Goal: Information Seeking & Learning: Check status

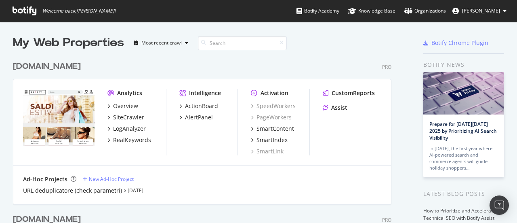
scroll to position [162, 0]
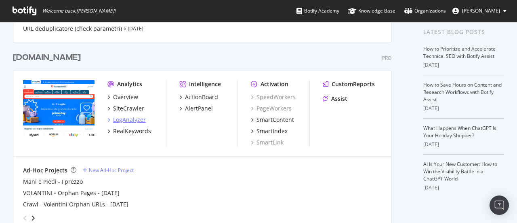
click at [133, 119] on div "LogAnalyzer" at bounding box center [129, 120] width 33 height 8
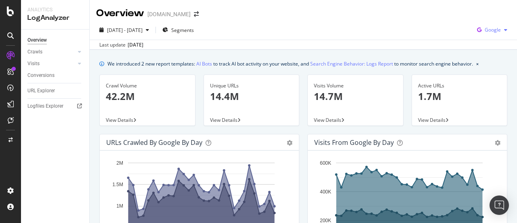
click at [487, 30] on span "Google" at bounding box center [493, 29] width 16 height 7
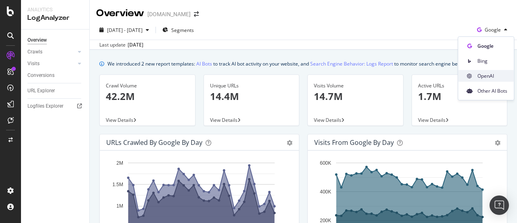
click at [487, 73] on span "OpenAI" at bounding box center [493, 75] width 30 height 7
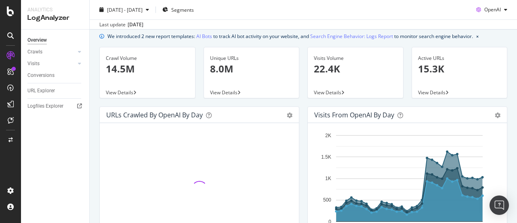
scroll to position [40, 0]
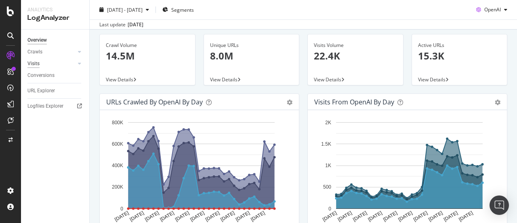
click at [39, 65] on div "Visits" at bounding box center [33, 63] width 12 height 8
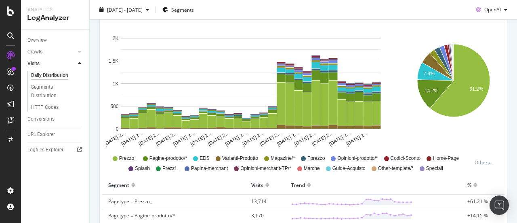
scroll to position [124, 0]
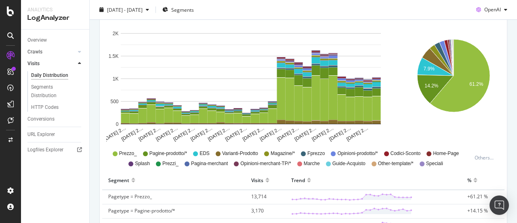
click at [44, 52] on link "Crawls" at bounding box center [51, 52] width 48 height 8
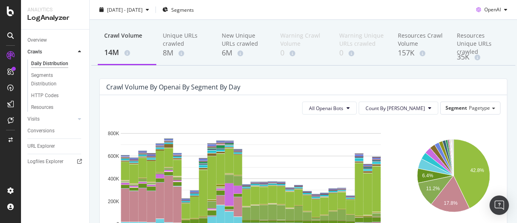
scroll to position [81, 0]
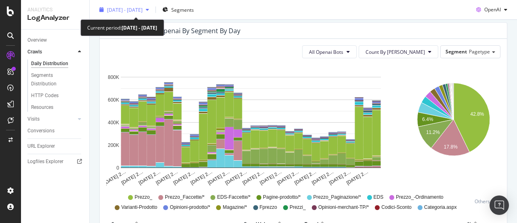
click at [142, 11] on span "[DATE] - [DATE]" at bounding box center [125, 9] width 36 height 7
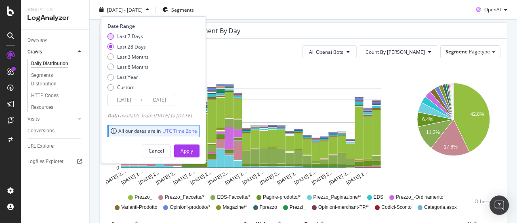
click at [125, 36] on div "Last 7 Days" at bounding box center [130, 36] width 26 height 7
type input "[DATE]"
click at [190, 150] on button "Apply" at bounding box center [186, 150] width 25 height 13
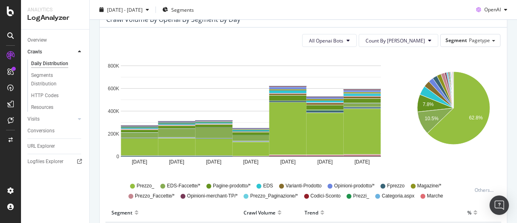
scroll to position [81, 0]
